Goal: Task Accomplishment & Management: Manage account settings

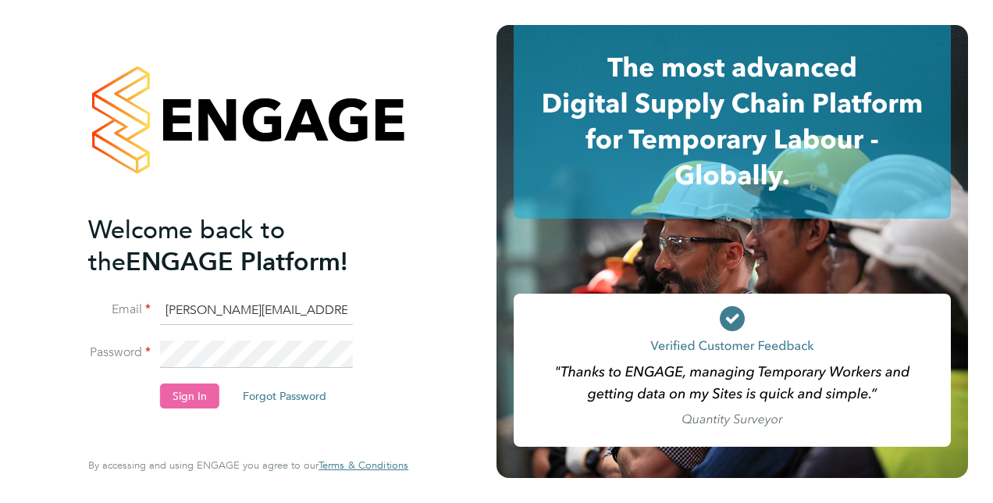
click at [180, 397] on button "Sign In" at bounding box center [189, 395] width 59 height 25
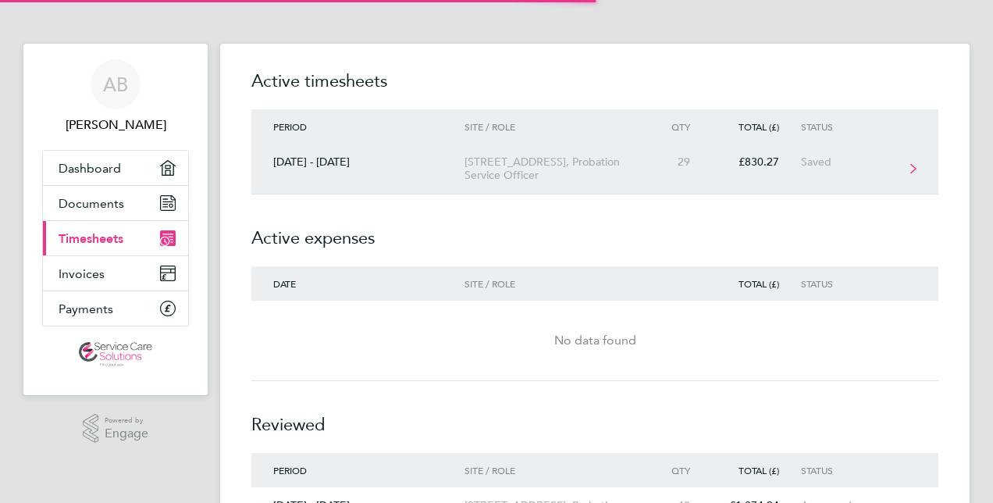
click at [471, 158] on div "[STREET_ADDRESS], Probation Service Officer" at bounding box center [554, 168] width 179 height 27
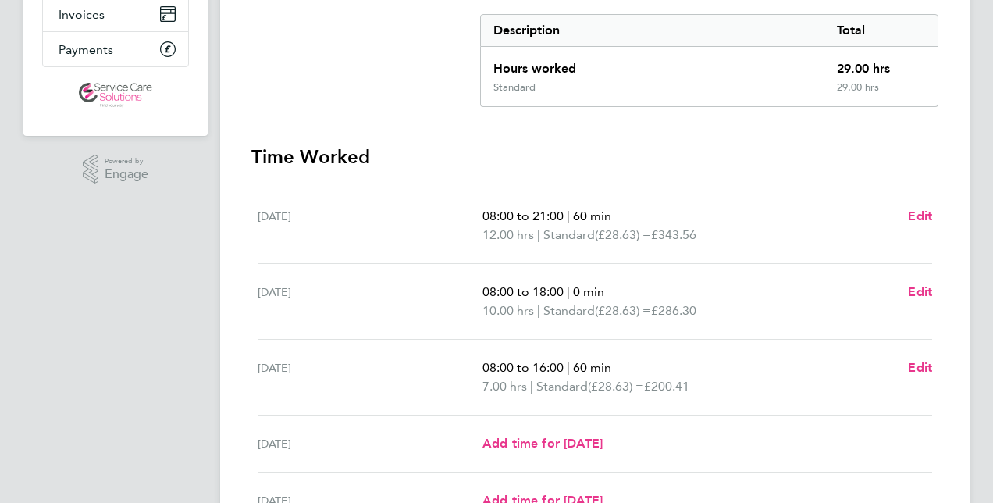
scroll to position [312, 0]
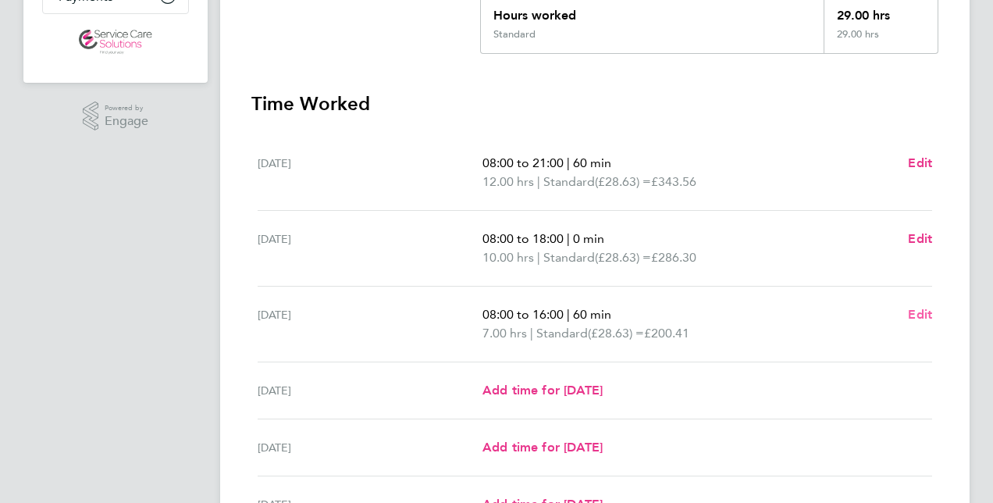
click at [918, 314] on span "Edit" at bounding box center [920, 314] width 24 height 15
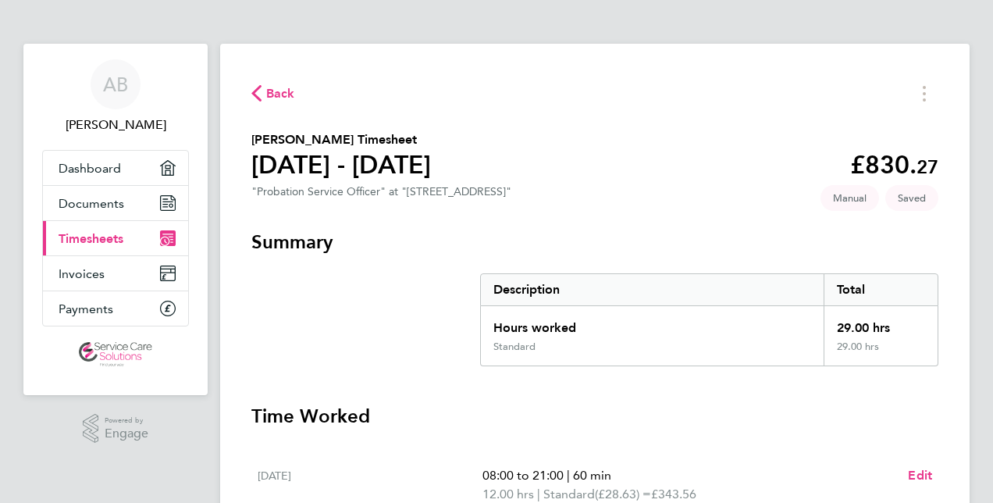
select select "60"
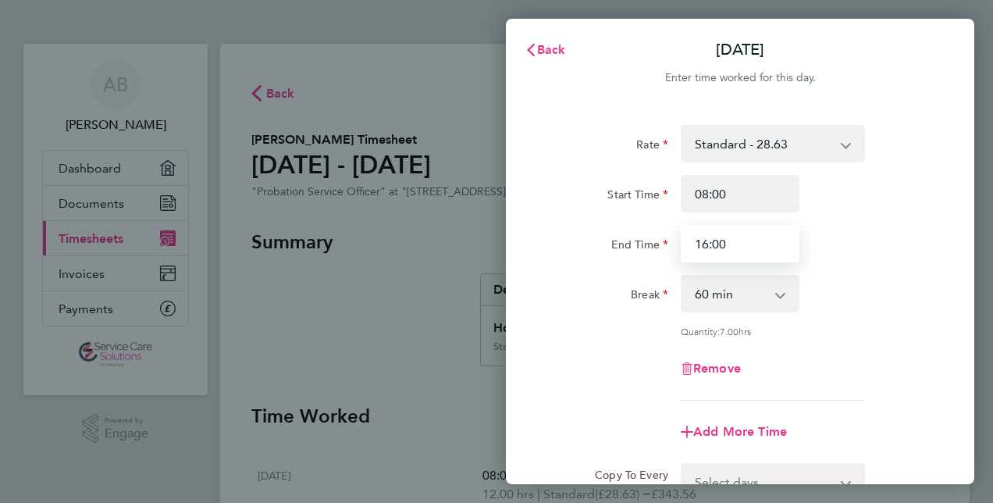
drag, startPoint x: 735, startPoint y: 245, endPoint x: 690, endPoint y: 244, distance: 44.5
click at [690, 244] on input "16:00" at bounding box center [740, 243] width 119 height 37
type input "17:00"
click at [873, 239] on div "End Time 17:00" at bounding box center [741, 243] width 394 height 37
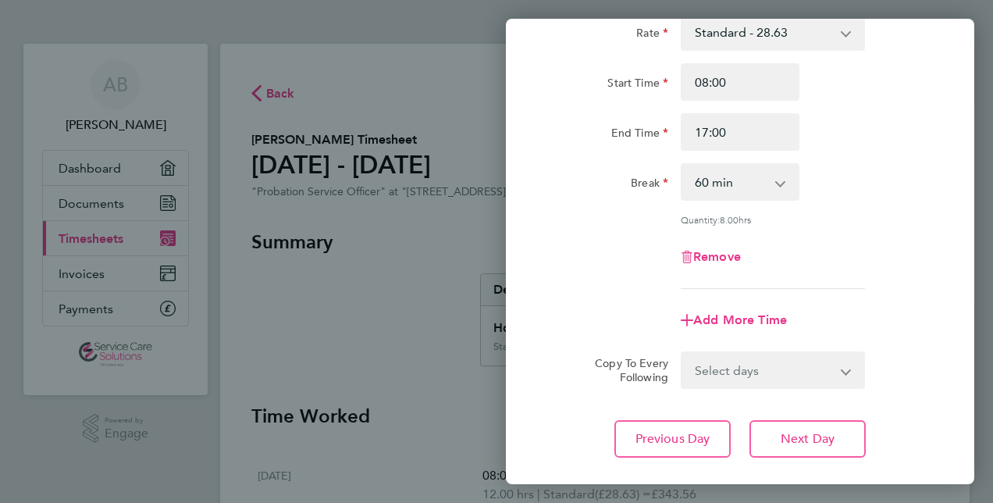
scroll to position [202, 0]
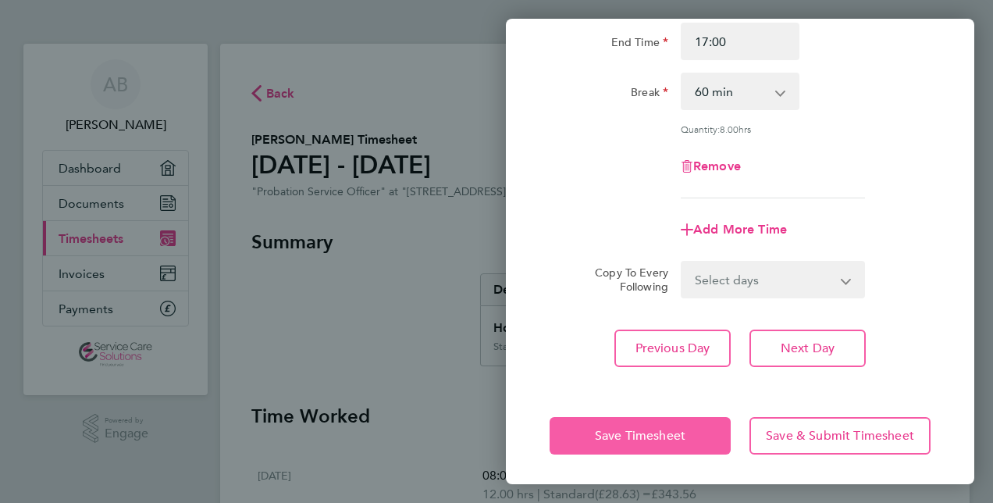
click at [671, 437] on span "Save Timesheet" at bounding box center [640, 436] width 91 height 16
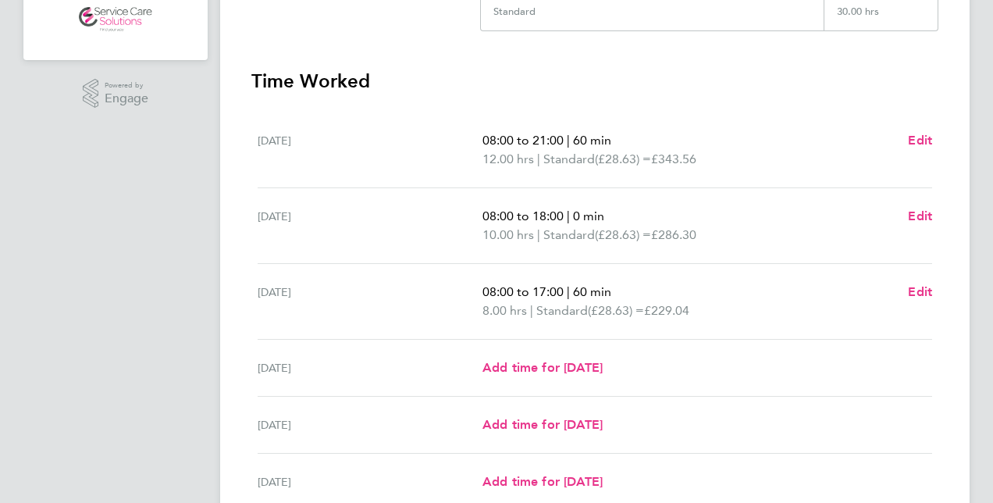
scroll to position [390, 0]
